Goal: Task Accomplishment & Management: Manage account settings

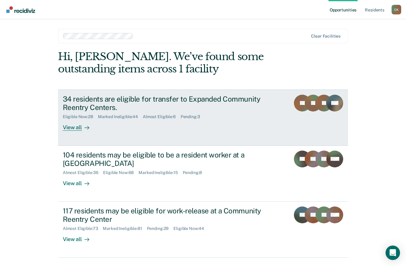
click at [93, 112] on div "Eligible Now : 28 Marked Ineligible : 44 Almost Eligible : 6 Pending : 3" at bounding box center [168, 116] width 211 height 8
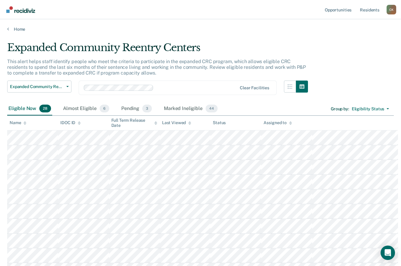
click at [268, 120] on div "Assigned to" at bounding box center [278, 122] width 28 height 5
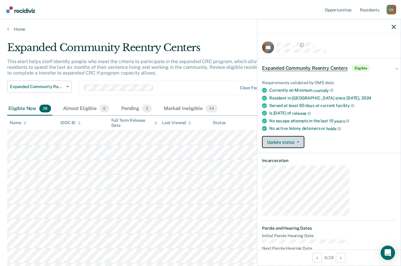
click at [304, 136] on button "Update status" at bounding box center [283, 142] width 42 height 12
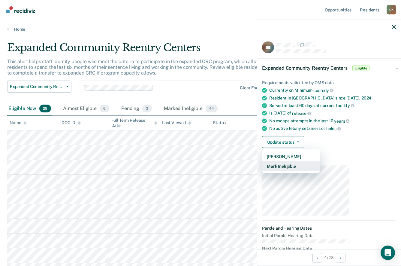
click at [320, 161] on button "Mark Ineligible" at bounding box center [291, 166] width 58 height 10
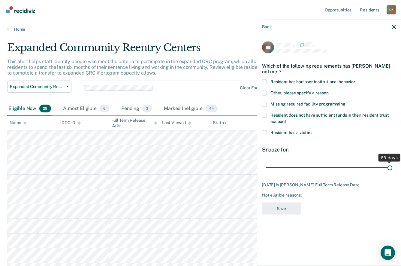
drag, startPoint x: 369, startPoint y: 128, endPoint x: 392, endPoint y: 127, distance: 23.8
type input "83"
click at [392, 162] on input "range" at bounding box center [329, 167] width 127 height 11
click at [309, 90] on label "Other, please specify a reason" at bounding box center [329, 93] width 134 height 6
click at [329, 90] on input "Other, please specify a reason" at bounding box center [329, 90] width 0 height 0
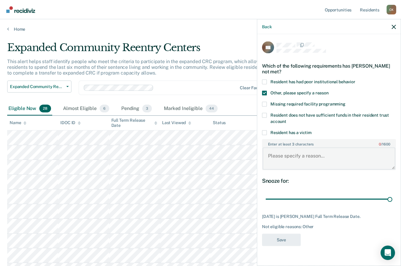
click at [322, 147] on textarea "Enter at least 3 characters 0 / 1600" at bounding box center [329, 158] width 133 height 22
type textarea "Planning on living out of the area."
click at [301, 234] on button "Save" at bounding box center [281, 240] width 39 height 12
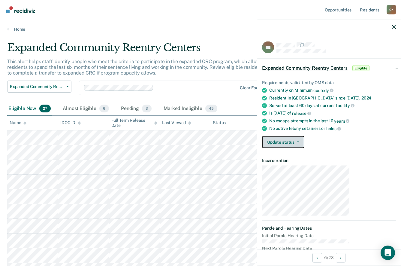
click at [304, 136] on button "Update status" at bounding box center [283, 142] width 42 height 12
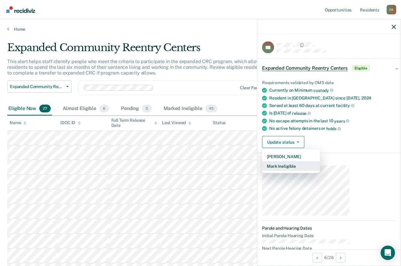
click at [317, 161] on button "Mark Ineligible" at bounding box center [291, 166] width 58 height 10
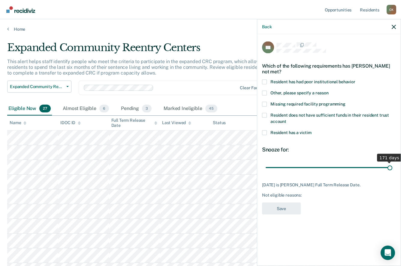
drag, startPoint x: 338, startPoint y: 132, endPoint x: 416, endPoint y: 128, distance: 77.9
type input "171"
click at [392, 162] on input "range" at bounding box center [329, 167] width 127 height 11
click at [267, 90] on span at bounding box center [264, 92] width 5 height 5
click at [329, 90] on input "Other, please specify a reason" at bounding box center [329, 90] width 0 height 0
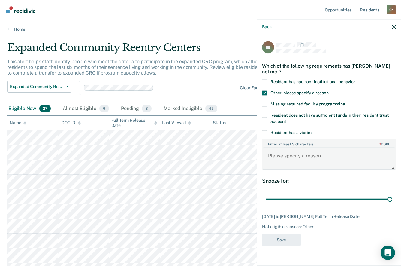
click at [319, 147] on textarea "Enter at least 3 characters 0 / 1600" at bounding box center [329, 158] width 133 height 22
type textarea "Planning on living out of the area."
click at [301, 234] on button "Save" at bounding box center [281, 240] width 39 height 12
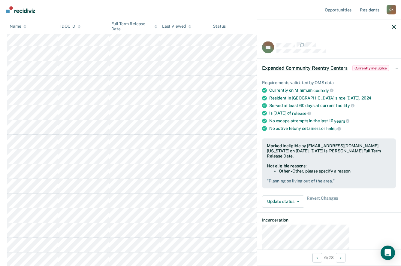
scroll to position [28, 0]
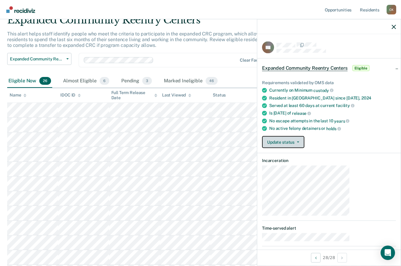
click at [304, 136] on button "Update status" at bounding box center [283, 142] width 42 height 12
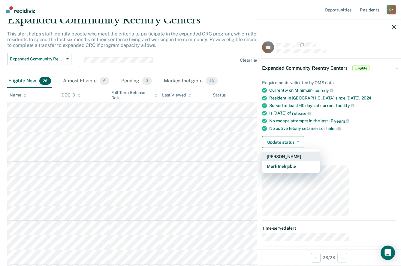
click at [320, 152] on button "[PERSON_NAME]" at bounding box center [291, 157] width 58 height 10
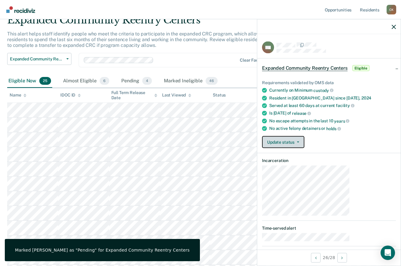
click at [304, 136] on button "Update status" at bounding box center [283, 142] width 42 height 12
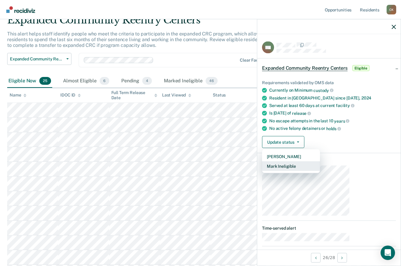
click at [316, 161] on button "Mark Ineligible" at bounding box center [291, 166] width 58 height 10
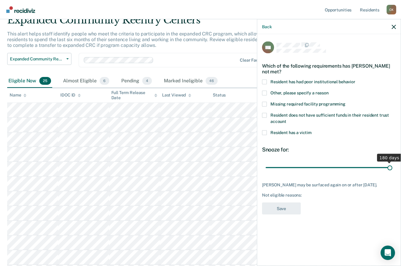
drag, startPoint x: 336, startPoint y: 130, endPoint x: 406, endPoint y: 129, distance: 70.0
type input "180"
click at [392, 162] on input "range" at bounding box center [329, 167] width 127 height 11
click at [309, 90] on label "Other, please specify a reason" at bounding box center [329, 93] width 134 height 6
click at [329, 90] on input "Other, please specify a reason" at bounding box center [329, 90] width 0 height 0
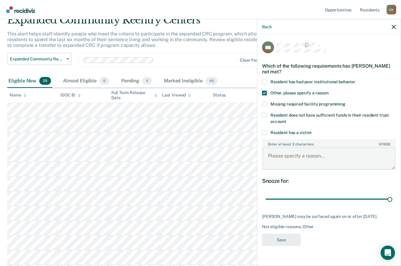
click at [315, 147] on textarea "Enter at least 3 characters 0 / 1600" at bounding box center [329, 158] width 133 height 22
type textarea "He is not interested in the program."
click at [301, 234] on button "Save" at bounding box center [281, 240] width 39 height 12
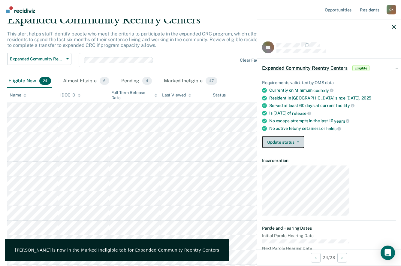
click at [304, 136] on button "Update status" at bounding box center [283, 142] width 42 height 12
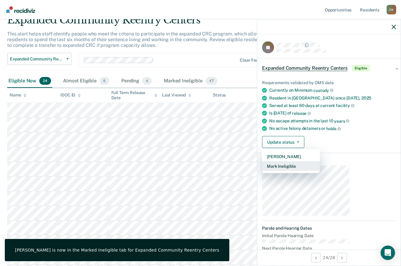
click at [316, 161] on button "Mark Ineligible" at bounding box center [291, 166] width 58 height 10
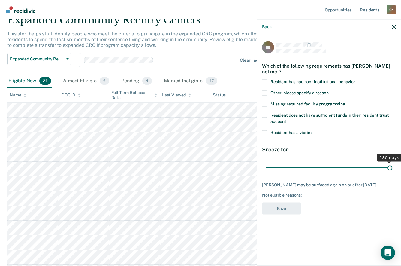
drag, startPoint x: 338, startPoint y: 131, endPoint x: 508, endPoint y: 153, distance: 172.0
type input "180"
click at [392, 162] on input "range" at bounding box center [329, 167] width 127 height 11
drag, startPoint x: 305, startPoint y: 61, endPoint x: 309, endPoint y: 67, distance: 6.9
click at [307, 63] on div "JB Which of the following requirements has [PERSON_NAME] not met? Resident has …" at bounding box center [329, 149] width 144 height 230
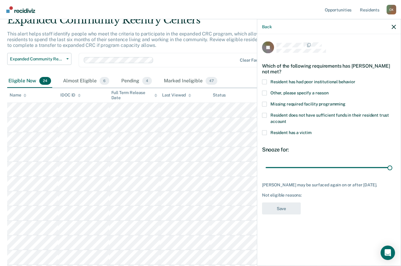
click at [309, 90] on label "Other, please specify a reason" at bounding box center [329, 93] width 134 height 6
click at [329, 90] on input "Other, please specify a reason" at bounding box center [329, 90] width 0 height 0
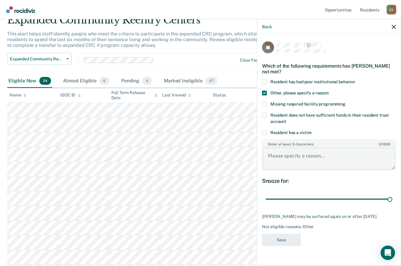
click at [326, 147] on textarea "Enter at least 3 characters 0 / 1600" at bounding box center [329, 158] width 133 height 22
type textarea "Received an open date. Does not qualify."
click at [301, 234] on button "Save" at bounding box center [281, 240] width 39 height 12
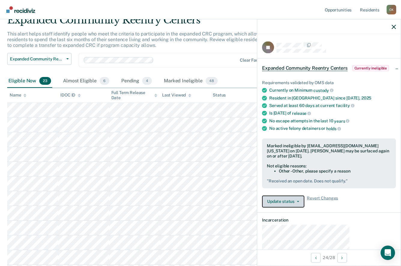
click at [304, 195] on button "Update status" at bounding box center [283, 201] width 42 height 12
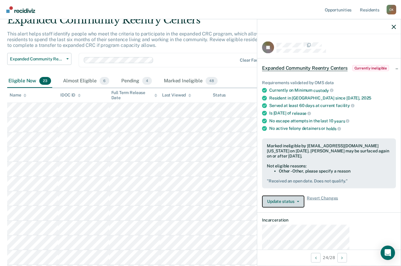
click at [304, 195] on button "Update status" at bounding box center [283, 201] width 42 height 12
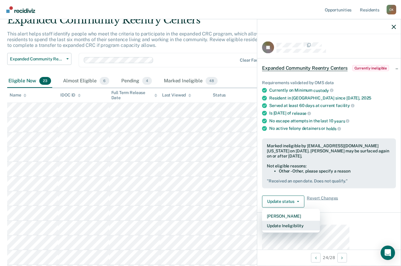
click at [320, 220] on button "Update Ineligibility" at bounding box center [291, 225] width 58 height 10
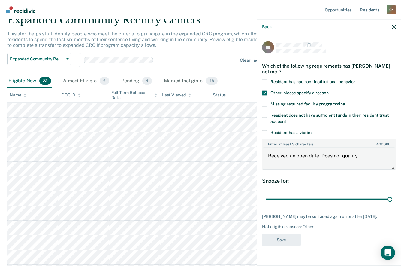
click at [320, 147] on textarea "Received an open date. Does not qualify." at bounding box center [329, 158] width 133 height 22
click at [317, 193] on div "JB Which of the following requirements has [PERSON_NAME] not met? Resident has …" at bounding box center [329, 145] width 134 height 208
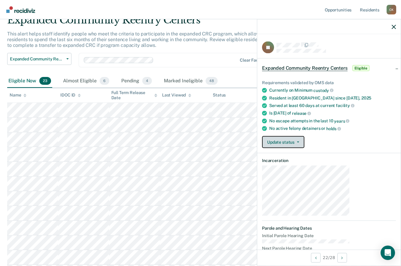
click at [304, 136] on button "Update status" at bounding box center [283, 142] width 42 height 12
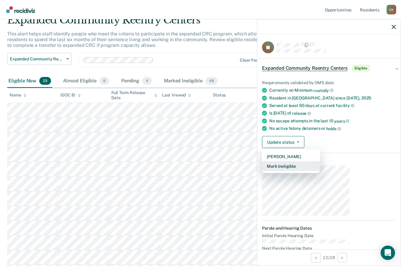
click at [316, 161] on button "Mark Ineligible" at bounding box center [291, 166] width 58 height 10
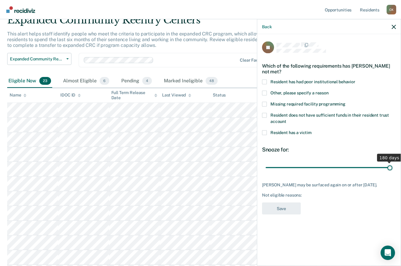
drag, startPoint x: 335, startPoint y: 130, endPoint x: 401, endPoint y: 133, distance: 65.8
type input "180"
click at [392, 162] on input "range" at bounding box center [329, 167] width 127 height 11
click at [309, 90] on label "Other, please specify a reason" at bounding box center [329, 93] width 134 height 6
click at [329, 90] on input "Other, please specify a reason" at bounding box center [329, 90] width 0 height 0
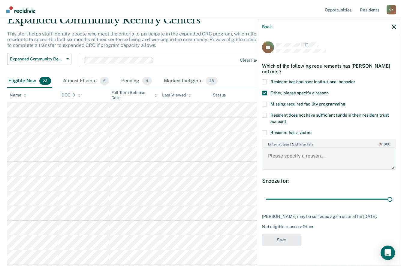
click at [326, 147] on textarea "Enter at least 3 characters 0 / 1600" at bounding box center [329, 158] width 133 height 22
click at [313, 147] on textarea "Enter at least 3 characters 0 / 1600" at bounding box center [329, 158] width 133 height 22
type textarea "Hasn't seen board yet."
click at [301, 234] on button "Save" at bounding box center [281, 240] width 39 height 12
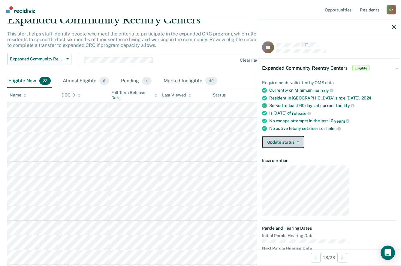
click at [304, 136] on button "Update status" at bounding box center [283, 142] width 42 height 12
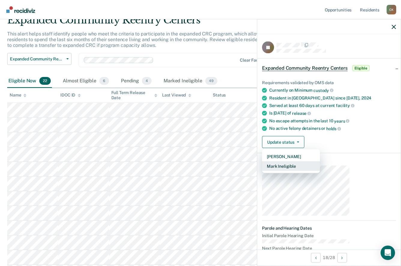
click at [320, 161] on button "Mark Ineligible" at bounding box center [291, 166] width 58 height 10
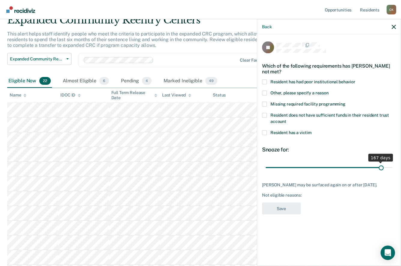
drag, startPoint x: 335, startPoint y: 131, endPoint x: 387, endPoint y: 135, distance: 51.6
click at [387, 162] on input "range" at bounding box center [329, 167] width 127 height 11
drag, startPoint x: 386, startPoint y: 130, endPoint x: 411, endPoint y: 131, distance: 24.9
type input "180"
click at [392, 162] on input "range" at bounding box center [329, 167] width 127 height 11
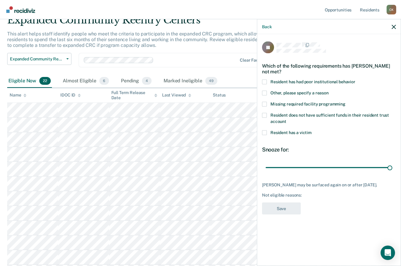
click at [310, 90] on label "Other, please specify a reason" at bounding box center [329, 93] width 134 height 6
click at [329, 90] on input "Other, please specify a reason" at bounding box center [329, 90] width 0 height 0
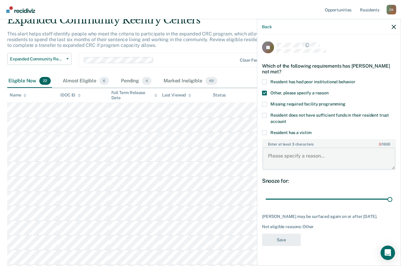
click at [320, 147] on textarea "Enter at least 3 characters 0 / 1600" at bounding box center [329, 158] width 133 height 22
type textarea "I"
type textarea "He is passed his fix time and has an open date."
click at [301, 234] on button "Save" at bounding box center [281, 240] width 39 height 12
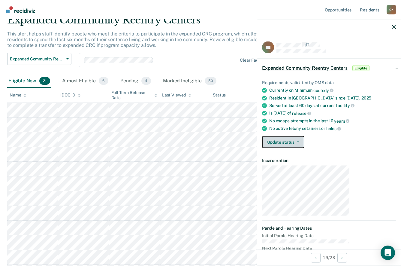
click at [304, 136] on button "Update status" at bounding box center [283, 142] width 42 height 12
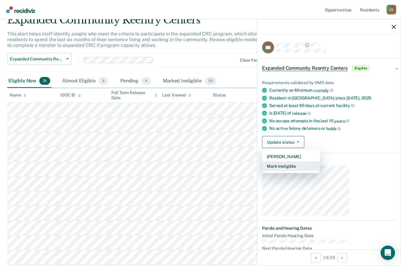
click at [320, 161] on button "Mark Ineligible" at bounding box center [291, 166] width 58 height 10
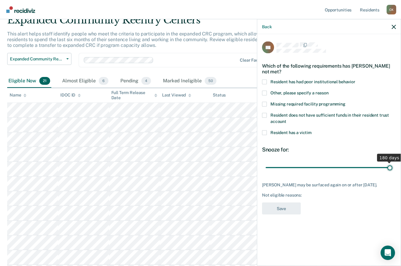
drag, startPoint x: 339, startPoint y: 130, endPoint x: 407, endPoint y: 127, distance: 68.2
type input "180"
click at [392, 162] on input "range" at bounding box center [329, 167] width 127 height 11
click at [267, 90] on span at bounding box center [264, 92] width 5 height 5
click at [329, 90] on input "Other, please specify a reason" at bounding box center [329, 90] width 0 height 0
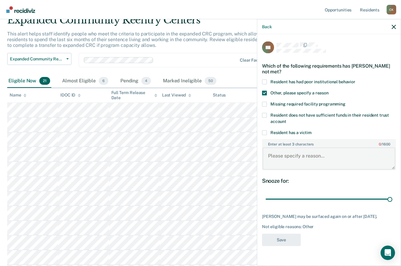
click at [331, 147] on textarea "Enter at least 3 characters 0 / 1600" at bounding box center [329, 158] width 133 height 22
type textarea "Still needs to complete AP."
click at [301, 234] on button "Save" at bounding box center [281, 240] width 39 height 12
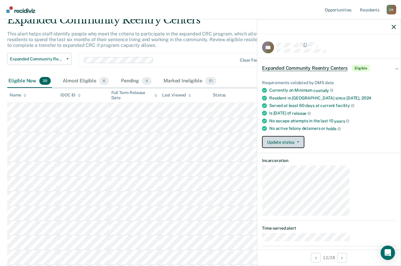
click at [304, 136] on button "Update status" at bounding box center [283, 142] width 42 height 12
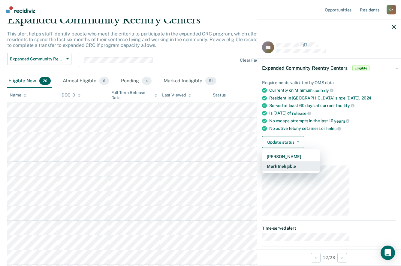
click at [320, 161] on button "Mark Ineligible" at bounding box center [291, 166] width 58 height 10
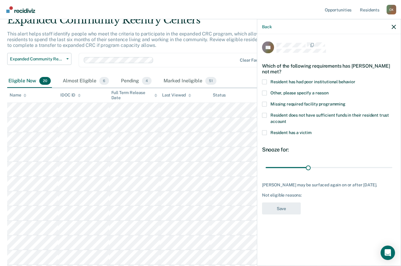
click at [316, 90] on span "Other, please specify a reason" at bounding box center [300, 92] width 58 height 5
click at [329, 90] on input "Other, please specify a reason" at bounding box center [329, 90] width 0 height 0
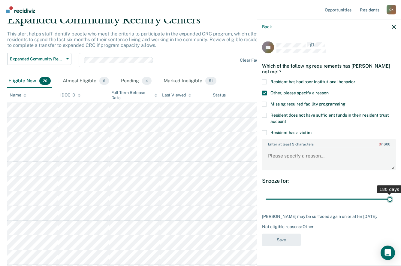
drag, startPoint x: 338, startPoint y: 153, endPoint x: 400, endPoint y: 149, distance: 62.3
type input "180"
click at [392, 194] on input "range" at bounding box center [329, 199] width 127 height 11
click at [348, 147] on textarea "Enter at least 3 characters 0 / 1600" at bounding box center [329, 158] width 133 height 22
type textarea "He is passed his fix time."
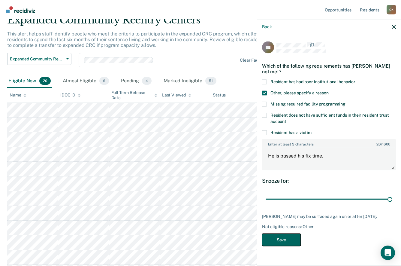
click at [301, 234] on button "Save" at bounding box center [281, 240] width 39 height 12
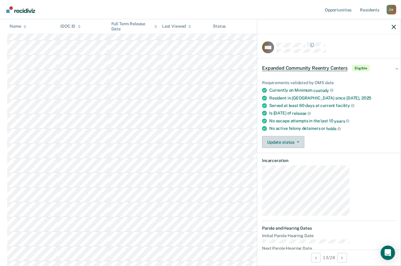
scroll to position [0, 0]
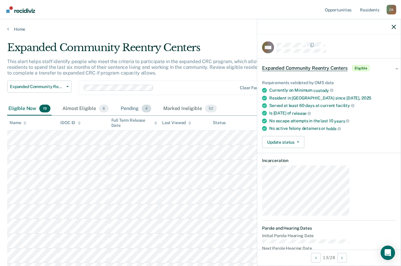
click at [120, 102] on div "Pending 4" at bounding box center [136, 108] width 33 height 13
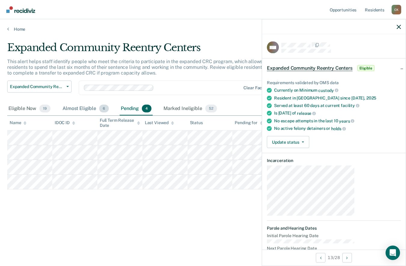
click at [64, 102] on div "Almost Eligible 6" at bounding box center [85, 108] width 49 height 13
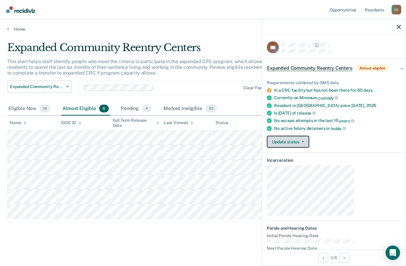
click at [309, 136] on button "Update status" at bounding box center [288, 142] width 42 height 12
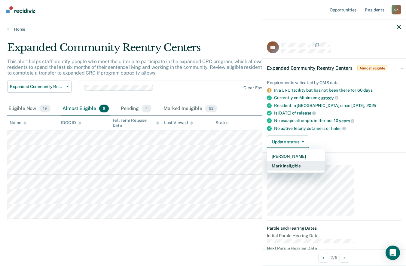
click at [325, 161] on button "Mark Ineligible" at bounding box center [296, 166] width 58 height 10
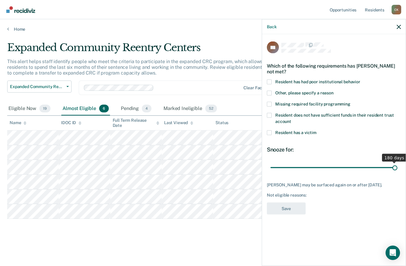
drag, startPoint x: 341, startPoint y: 129, endPoint x: 413, endPoint y: 116, distance: 73.0
type input "180"
click at [397, 162] on input "range" at bounding box center [333, 167] width 127 height 11
click at [271, 90] on span at bounding box center [269, 92] width 5 height 5
click at [333, 90] on input "Other, please specify a reason" at bounding box center [333, 90] width 0 height 0
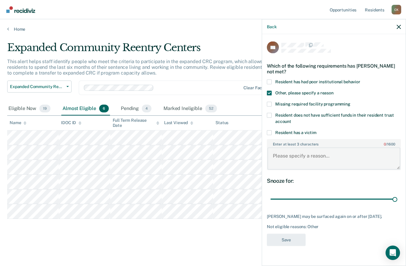
click at [329, 147] on textarea "Enter at least 3 characters 0 / 1600" at bounding box center [333, 158] width 133 height 22
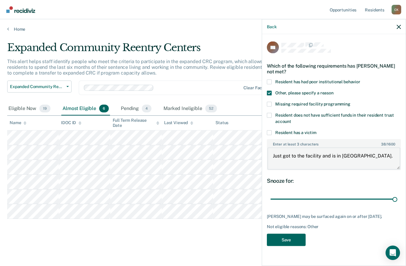
type textarea "Just got to the facility and is in [GEOGRAPHIC_DATA]."
click at [305, 234] on button "Save" at bounding box center [286, 240] width 39 height 12
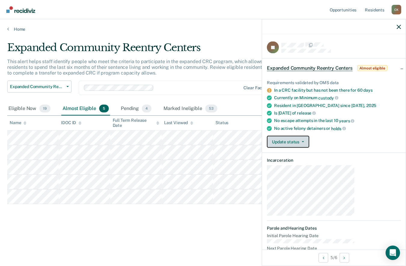
click at [309, 136] on button "Update status" at bounding box center [288, 142] width 42 height 12
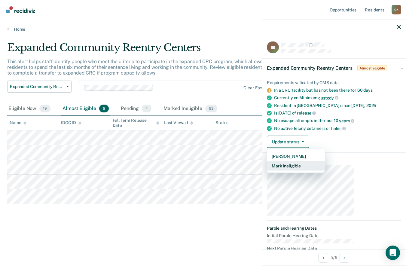
click at [325, 161] on button "Mark Ineligible" at bounding box center [296, 166] width 58 height 10
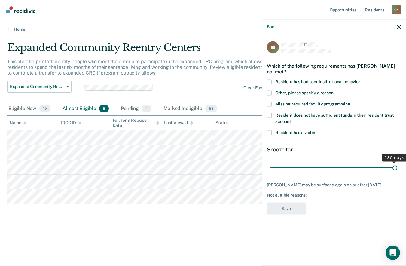
drag, startPoint x: 340, startPoint y: 124, endPoint x: 413, endPoint y: 118, distance: 72.6
type input "180"
click at [397, 162] on input "range" at bounding box center [333, 167] width 127 height 11
click at [271, 90] on span at bounding box center [269, 92] width 5 height 5
click at [333, 90] on input "Other, please specify a reason" at bounding box center [333, 90] width 0 height 0
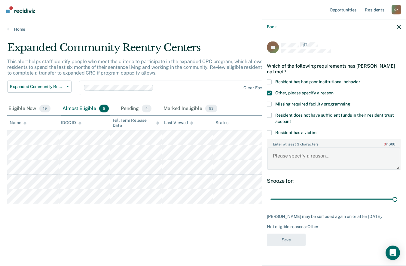
click at [340, 147] on textarea "Enter at least 3 characters 0 / 1600" at bounding box center [333, 158] width 133 height 22
type textarea "A"
click at [388, 147] on textarea "Hasn't been at the facility long enough to" at bounding box center [333, 158] width 133 height 22
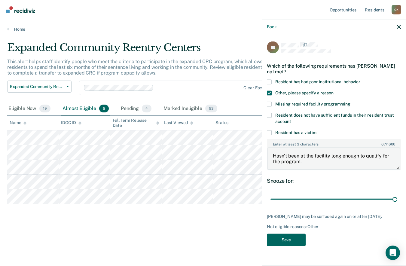
type textarea "Hasn't been at the facility long enough to qualify for the program."
click at [305, 234] on button "Save" at bounding box center [286, 240] width 39 height 12
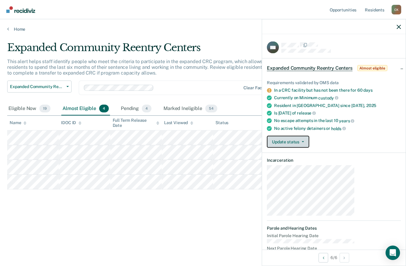
click at [309, 136] on button "Update status" at bounding box center [288, 142] width 42 height 12
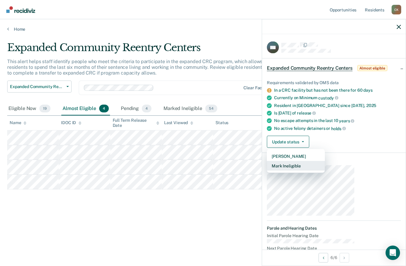
click at [325, 161] on button "Mark Ineligible" at bounding box center [296, 166] width 58 height 10
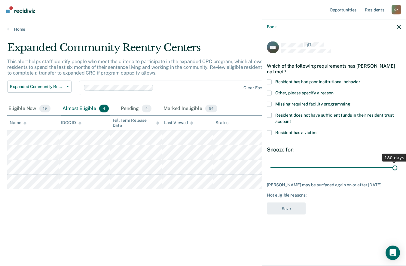
drag, startPoint x: 343, startPoint y: 129, endPoint x: 433, endPoint y: 134, distance: 89.6
type input "180"
click at [397, 162] on input "range" at bounding box center [333, 167] width 127 height 11
click at [314, 90] on label "Other, please specify a reason" at bounding box center [334, 93] width 134 height 6
click at [333, 90] on input "Other, please specify a reason" at bounding box center [333, 90] width 0 height 0
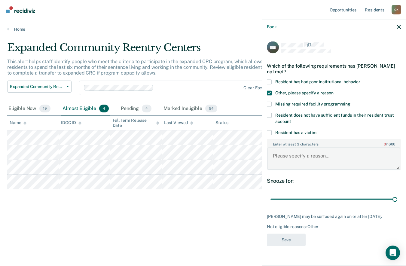
click at [324, 147] on textarea "Enter at least 3 characters 0 / 1600" at bounding box center [333, 158] width 133 height 22
type textarea "He hasn't been at the facility long enough."
click at [305, 234] on button "Save" at bounding box center [286, 240] width 39 height 12
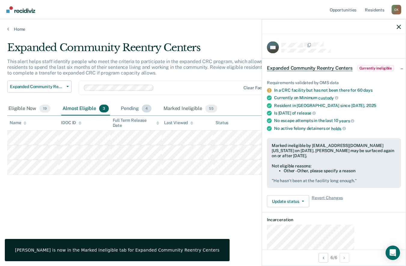
click at [120, 102] on div "Pending 4" at bounding box center [136, 108] width 33 height 13
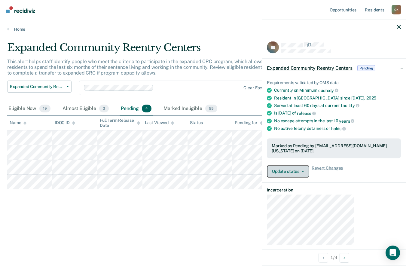
click at [309, 165] on button "Update status" at bounding box center [288, 171] width 42 height 12
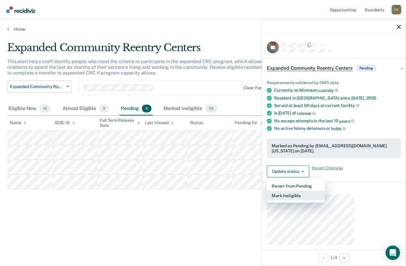
click at [325, 190] on button "Mark Ineligible" at bounding box center [296, 195] width 58 height 10
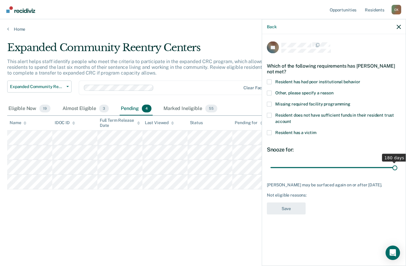
drag, startPoint x: 343, startPoint y: 129, endPoint x: 407, endPoint y: 125, distance: 64.9
type input "180"
click at [397, 162] on input "range" at bounding box center [333, 167] width 127 height 11
click at [271, 90] on span at bounding box center [269, 92] width 5 height 5
click at [333, 90] on input "Other, please specify a reason" at bounding box center [333, 90] width 0 height 0
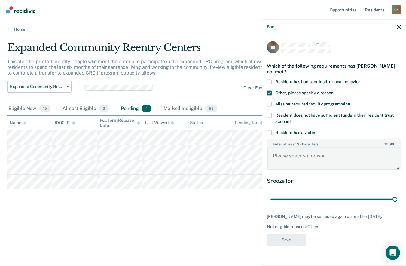
click at [330, 147] on textarea "Enter at least 3 characters 0 / 1600" at bounding box center [333, 158] width 133 height 22
type textarea "f"
type textarea "Struggling to find housing."
click at [305, 234] on button "Save" at bounding box center [286, 240] width 39 height 12
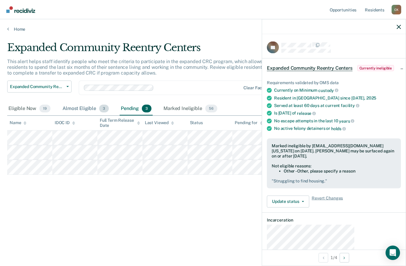
click at [61, 102] on div "Almost Eligible 3" at bounding box center [85, 108] width 49 height 13
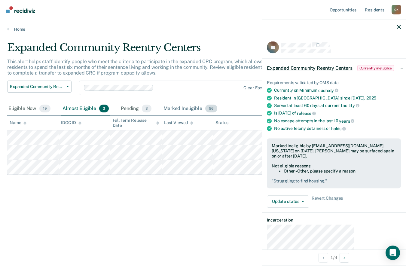
click at [162, 102] on div "Marked Ineligible 56" at bounding box center [190, 108] width 56 height 13
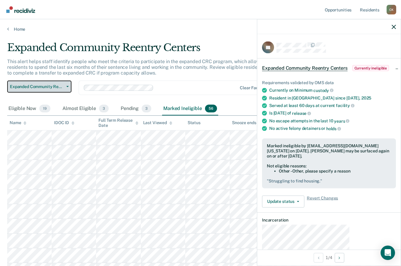
click at [56, 84] on span "Expanded Community Reentry Centers" at bounding box center [37, 86] width 54 height 5
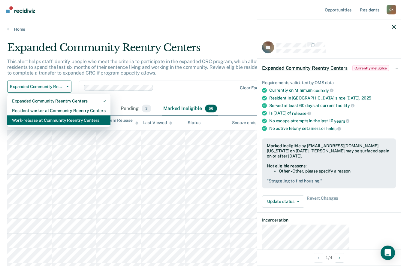
click at [53, 115] on div "Work-release at Community Reentry Centers" at bounding box center [59, 120] width 94 height 10
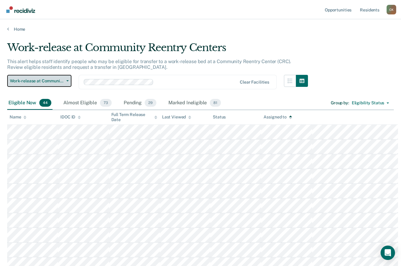
click at [10, 75] on button "Work-release at Community Reentry Centers" at bounding box center [39, 81] width 64 height 12
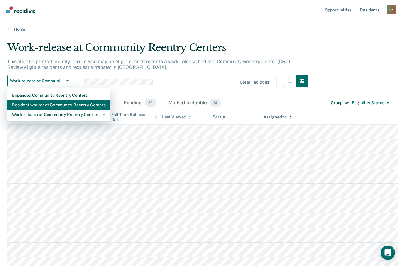
click at [19, 100] on div "Resident worker at Community Reentry Centers" at bounding box center [59, 105] width 94 height 10
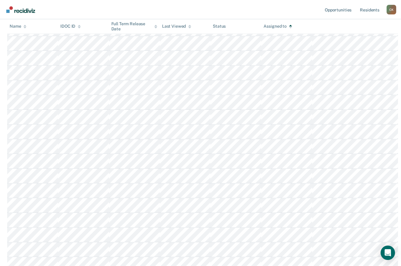
scroll to position [371, 0]
click at [394, 5] on div "C K" at bounding box center [392, 10] width 10 height 10
click at [369, 41] on link "Log Out" at bounding box center [367, 43] width 48 height 5
